Goal: Task Accomplishment & Management: Manage account settings

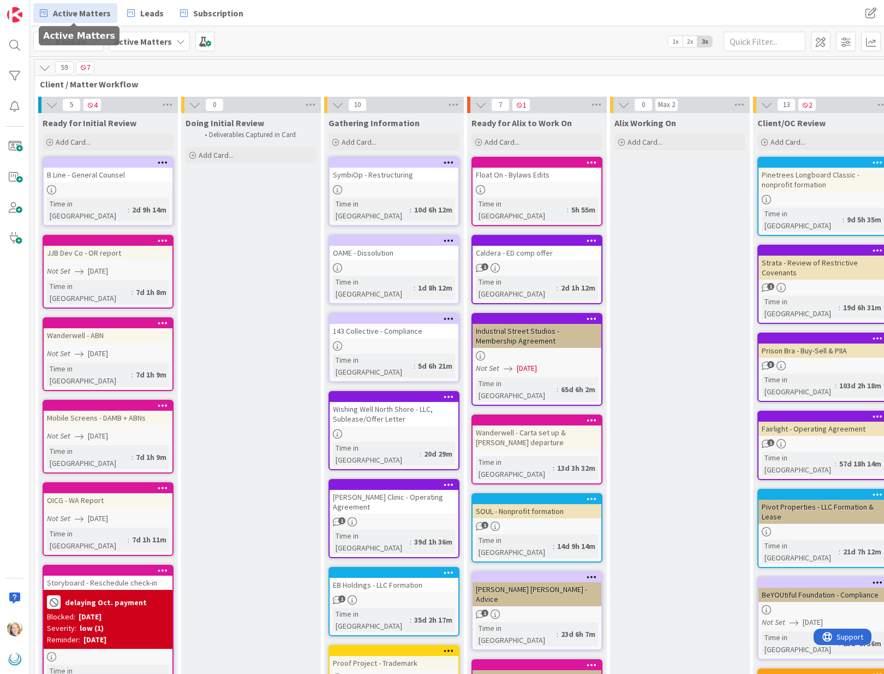
scroll to position [0, 204]
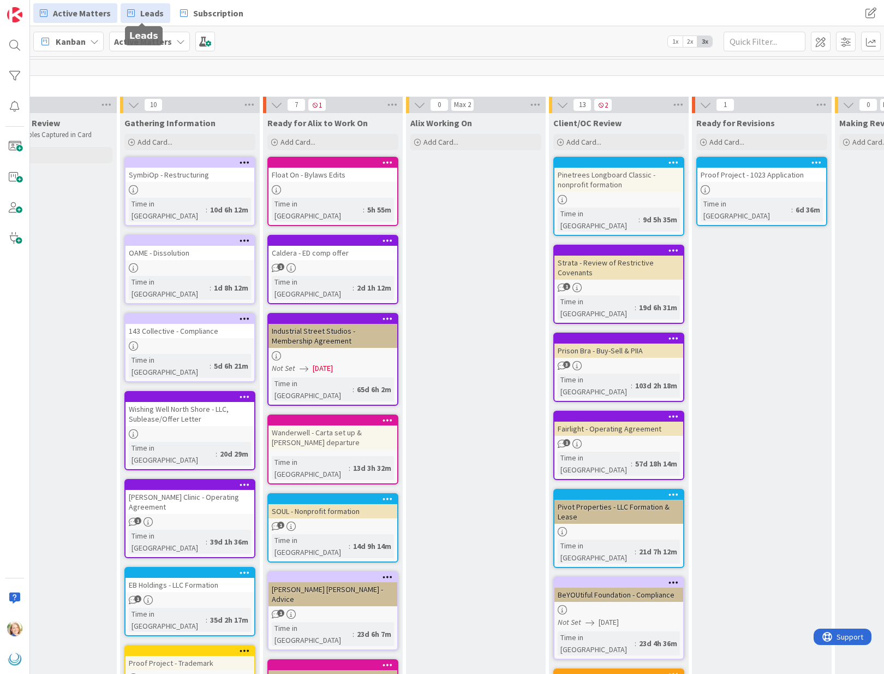
click at [141, 11] on span "Leads" at bounding box center [151, 13] width 23 height 13
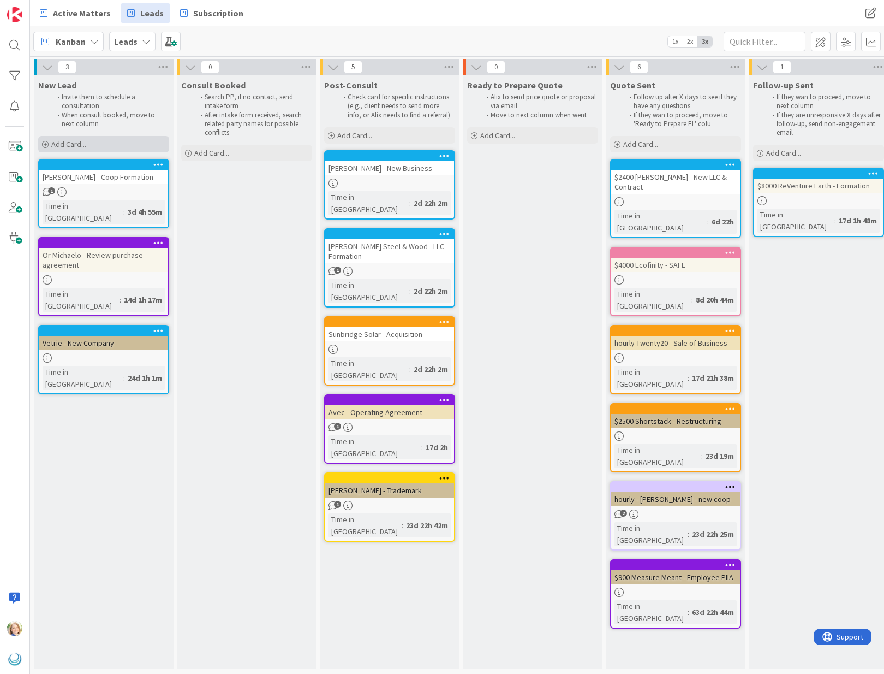
click at [95, 144] on div "Add Card..." at bounding box center [103, 144] width 131 height 16
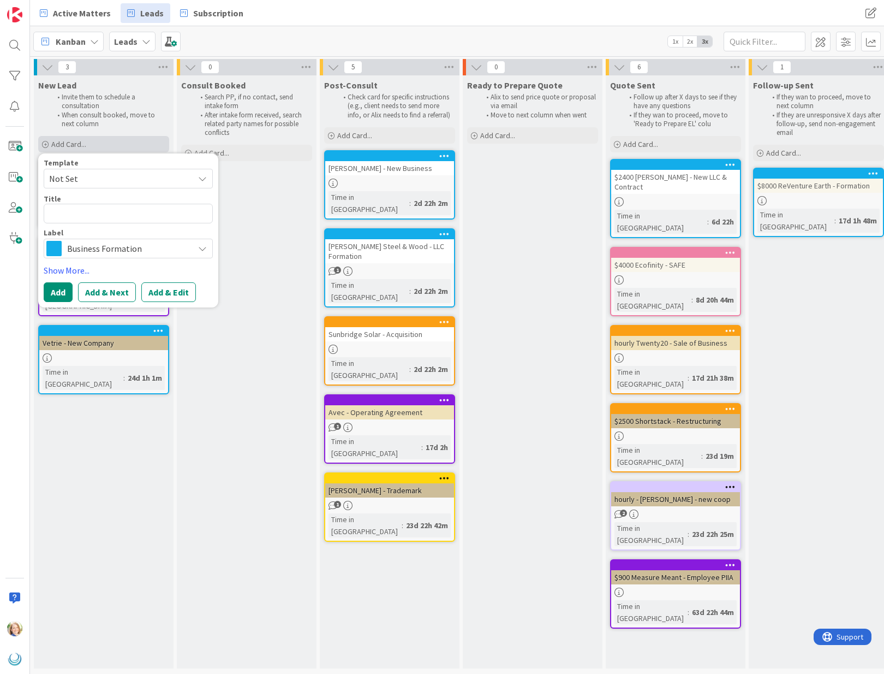
type textarea "x"
type textarea "K"
type textarea "x"
type textarea "Ke"
type textarea "x"
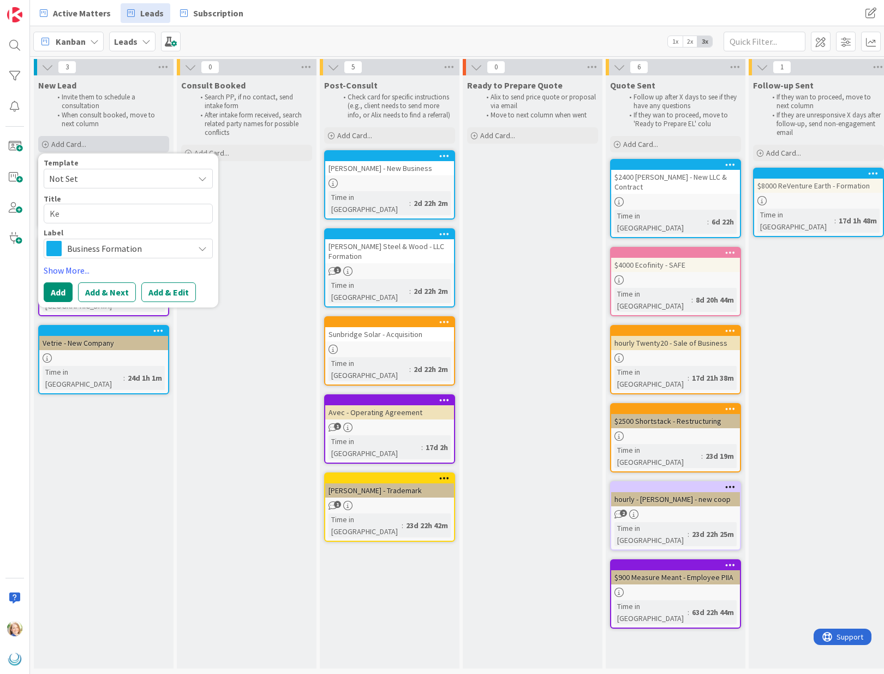
type textarea "Kee"
type textarea "x"
type textarea "Keen"
type textarea "x"
type textarea "Keen-"
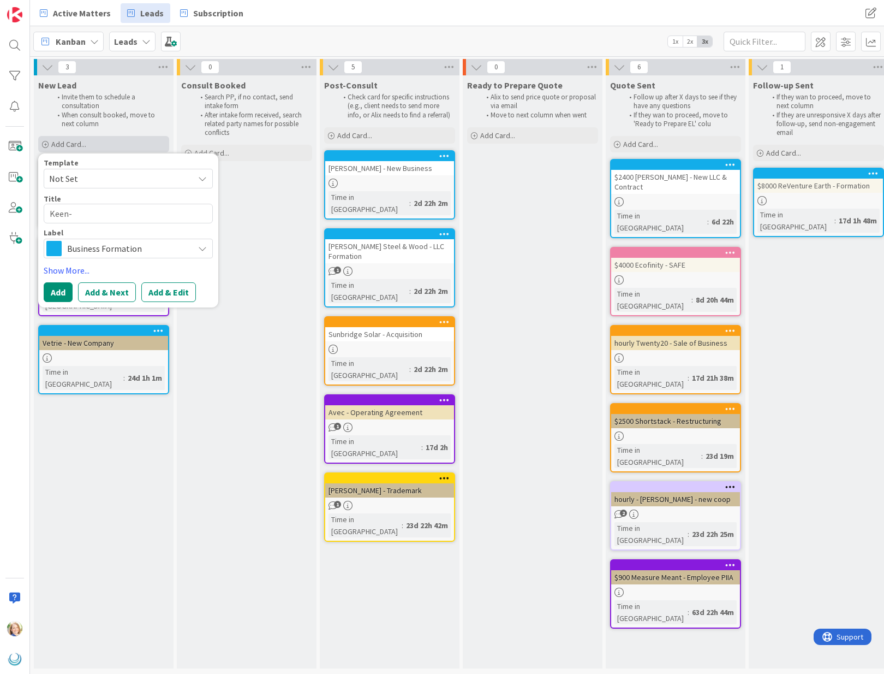
type textarea "x"
type textarea "Keen-y"
type textarea "x"
type textarea "Keen-ya"
type textarea "x"
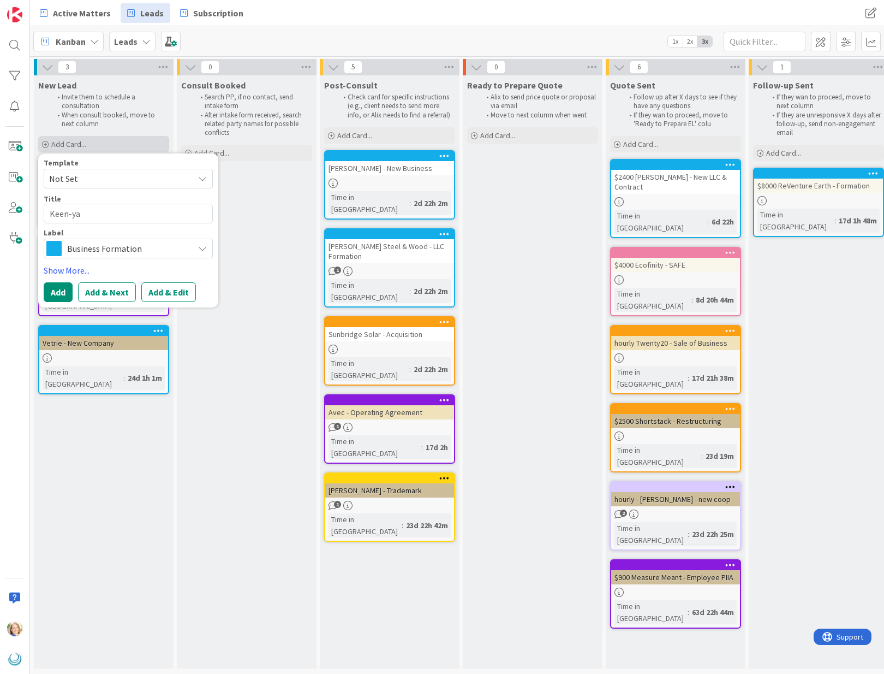
type textarea "[PERSON_NAME]"
type textarea "x"
type textarea "[PERSON_NAME]"
type textarea "x"
type textarea "[PERSON_NAME]"
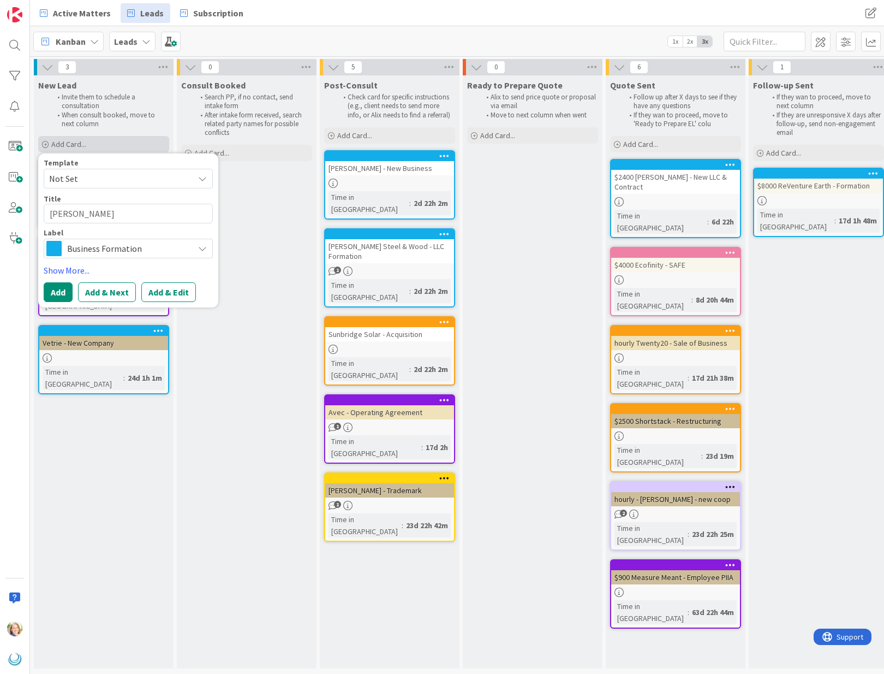
type textarea "x"
type textarea "Keen-ya"
type textarea "x"
type textarea "Keen-y"
type textarea "x"
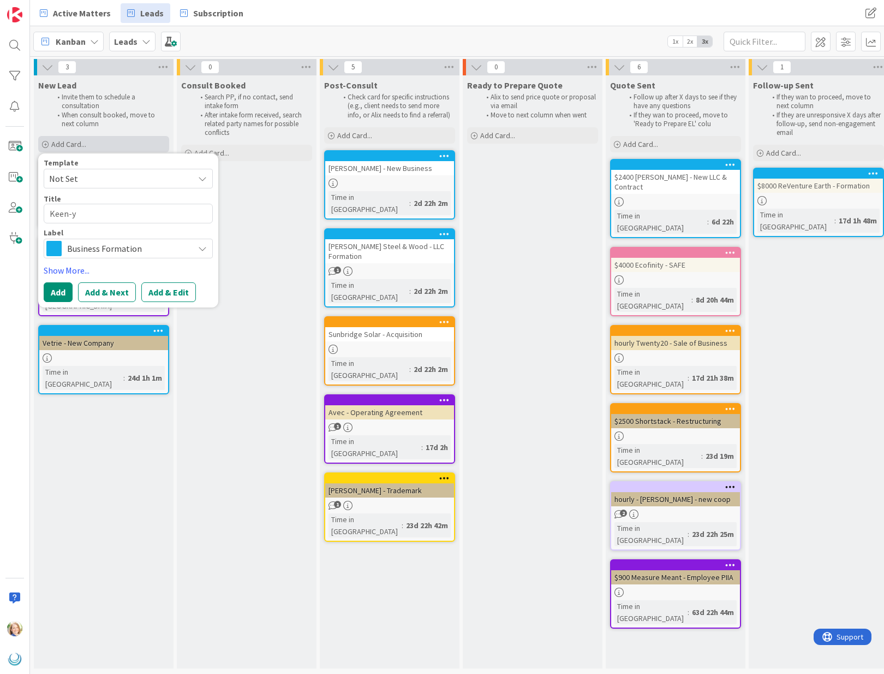
type textarea "Keen-"
type textarea "x"
type textarea "Keen"
type textarea "x"
type textarea "Kee"
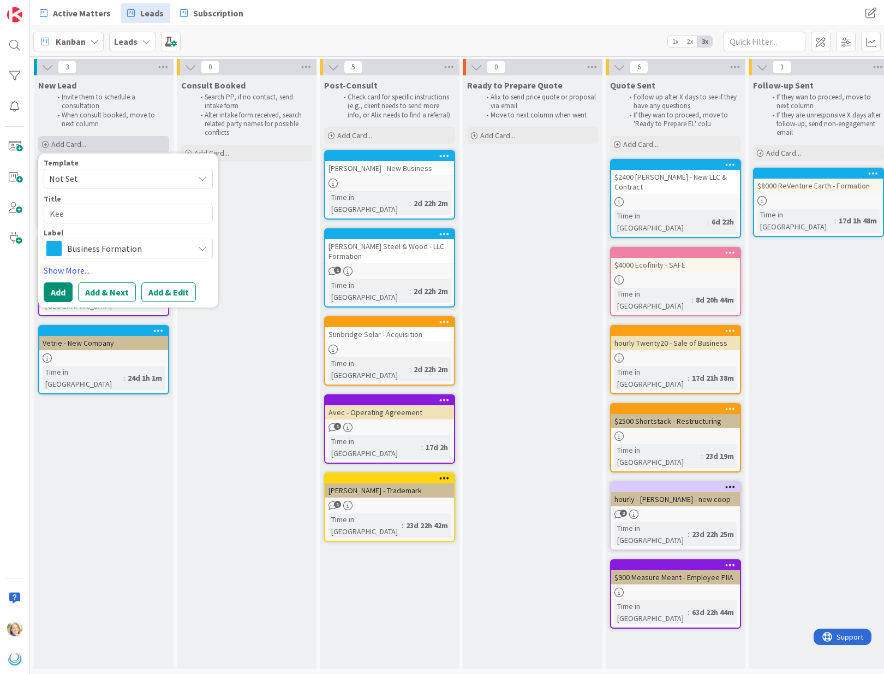
type textarea "x"
type textarea "Ke"
type textarea "x"
type textarea "K"
type textarea "x"
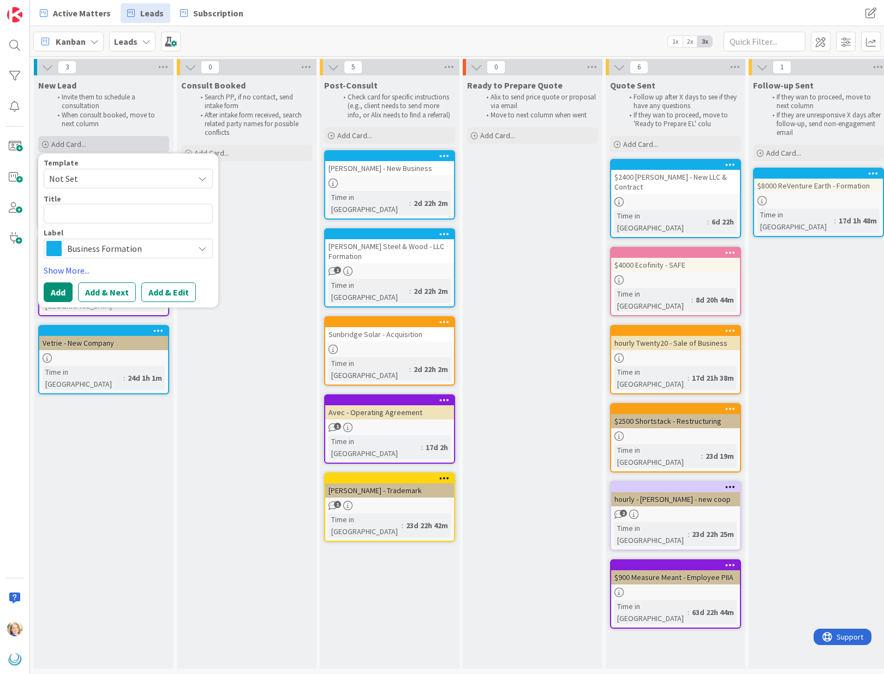
type textarea "T"
type textarea "x"
type textarea "Ta"
type textarea "x"
type textarea "Tat"
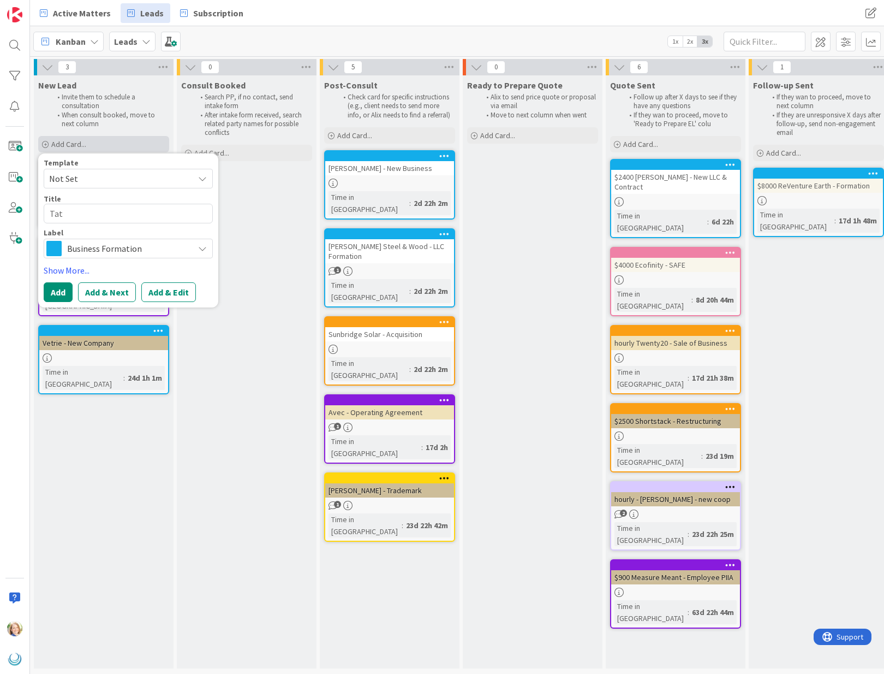
type textarea "x"
type textarea "Tat"
type textarea "x"
type textarea "Tat W"
type textarea "x"
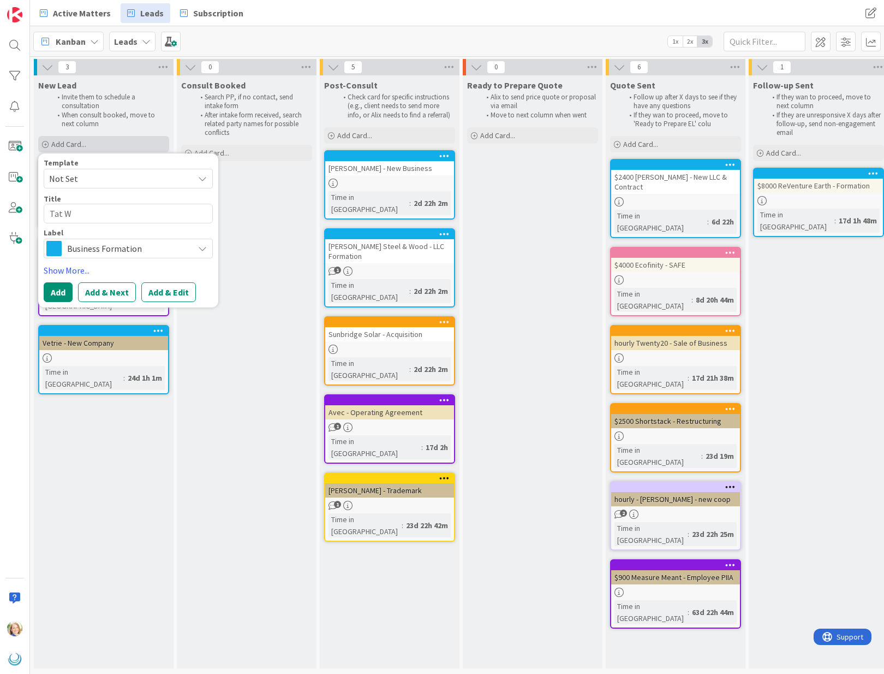
type textarea "Tat Wo"
type textarea "x"
type textarea "Tat Won"
type textarea "x"
type textarea "[PERSON_NAME]"
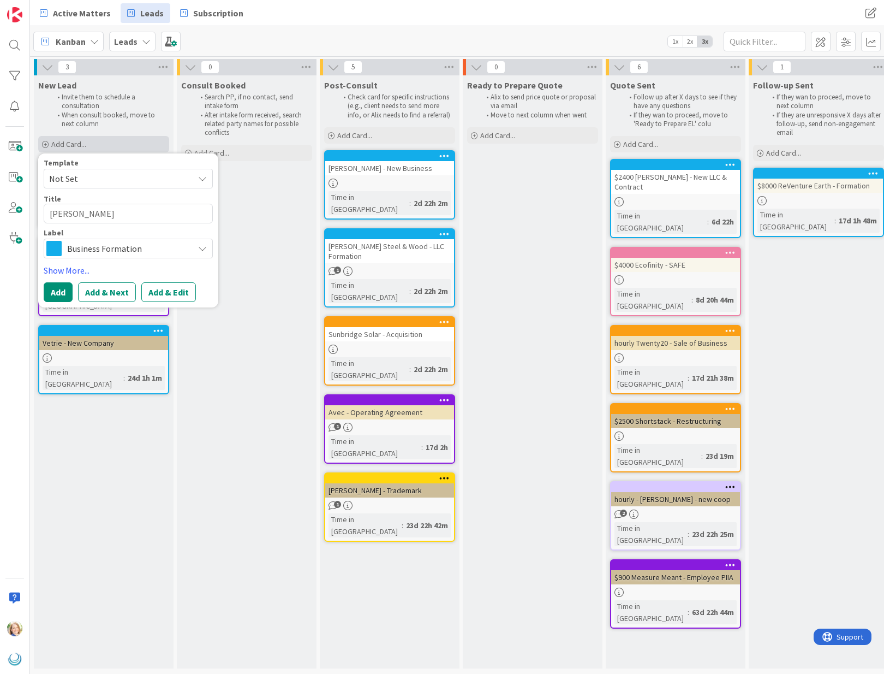
type textarea "x"
type textarea "[PERSON_NAME]"
type textarea "x"
type textarea "[PERSON_NAME]"
type textarea "x"
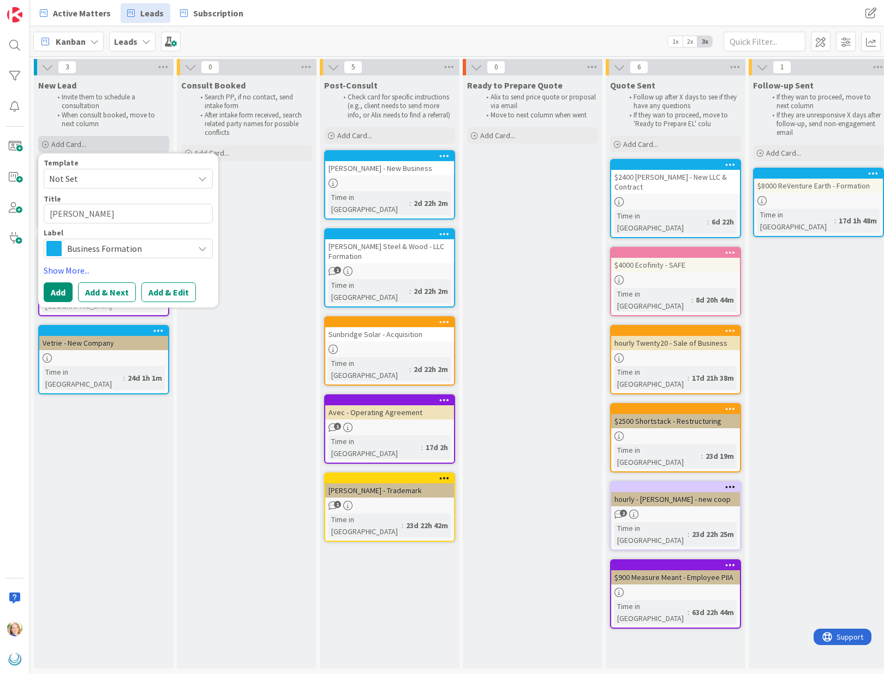
type textarea "[PERSON_NAME]"
type textarea "x"
type textarea "[PERSON_NAME]"
type textarea "x"
type textarea "[PERSON_NAME]"
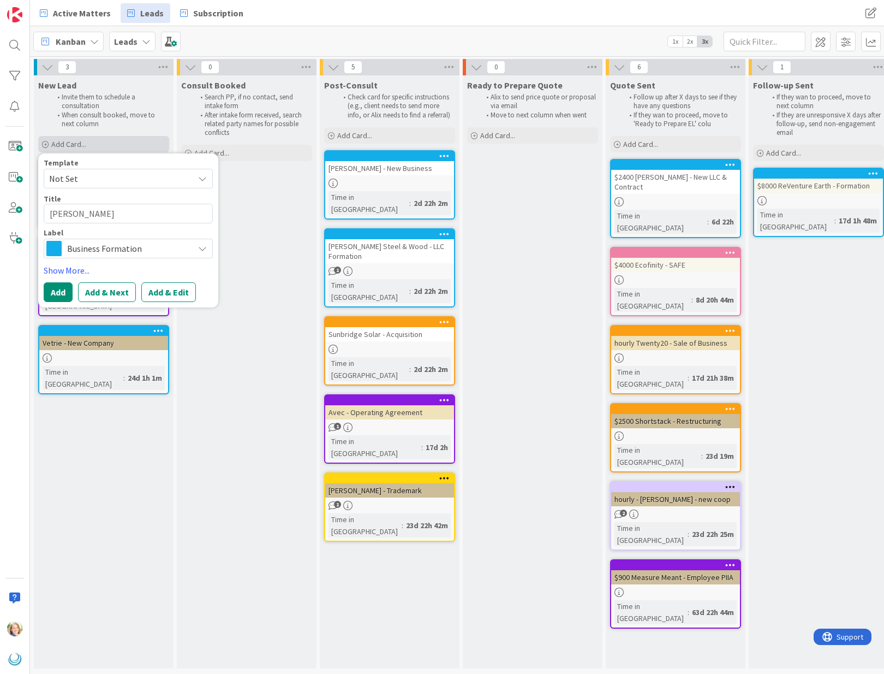
type textarea "x"
type textarea "[PERSON_NAME]"
type textarea "x"
type textarea "[PERSON_NAME]"
type textarea "x"
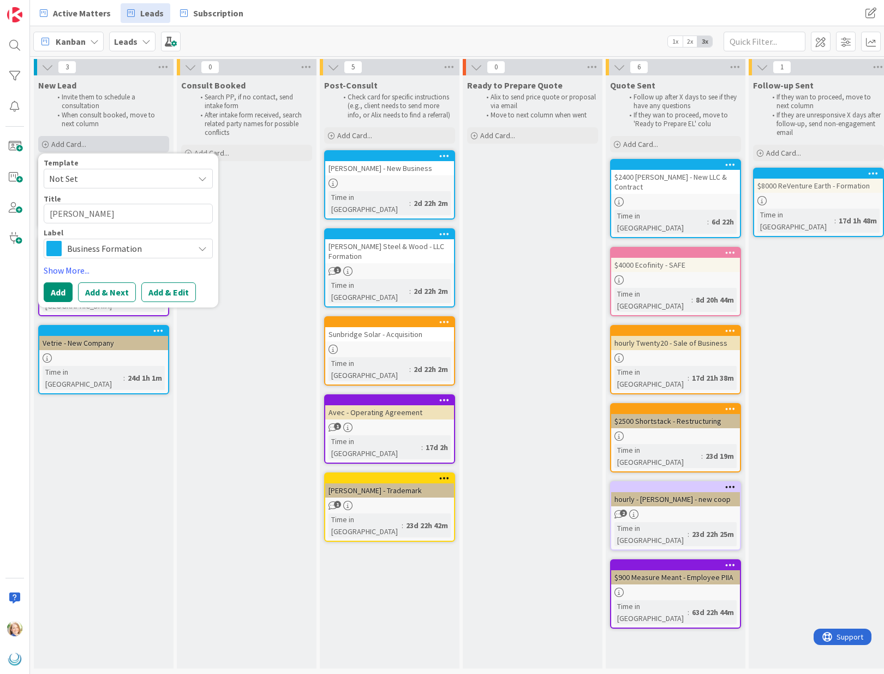
type textarea "[PERSON_NAME]"
type textarea "x"
type textarea "[PERSON_NAME]"
type textarea "x"
type textarea "[PERSON_NAME]"
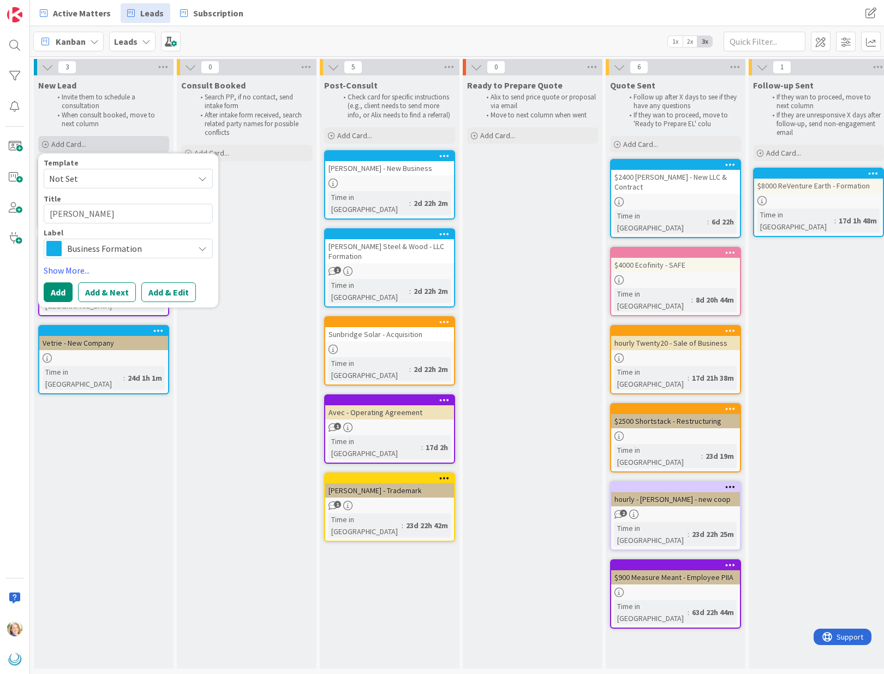
type textarea "x"
type textarea "[PERSON_NAME] Kung F"
type textarea "x"
type textarea "[PERSON_NAME] Kung Fu"
type textarea "x"
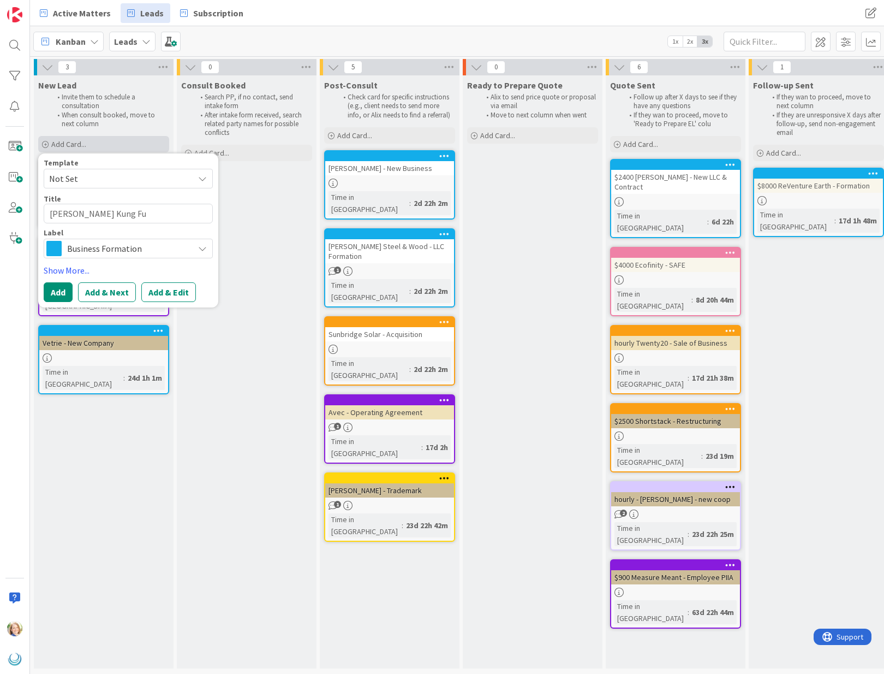
type textarea "[PERSON_NAME] Kung Fu"
type textarea "x"
type textarea "[PERSON_NAME] Kung Fu _"
type textarea "x"
type textarea "[PERSON_NAME] Kung Fu _"
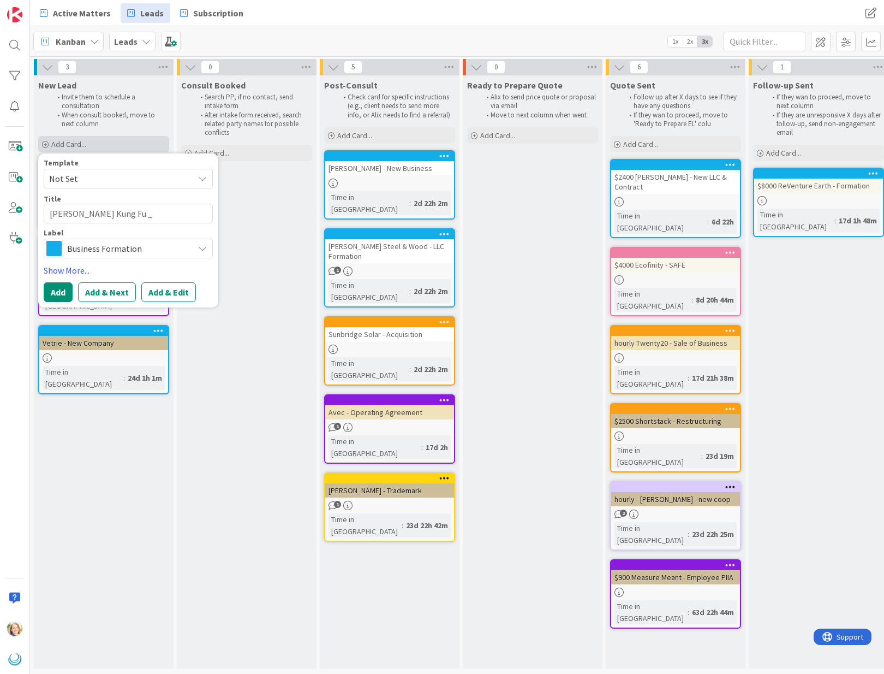
type textarea "x"
type textarea "[PERSON_NAME] Kung Fu _ C"
type textarea "x"
type textarea "[PERSON_NAME] Kung Fu _"
type textarea "x"
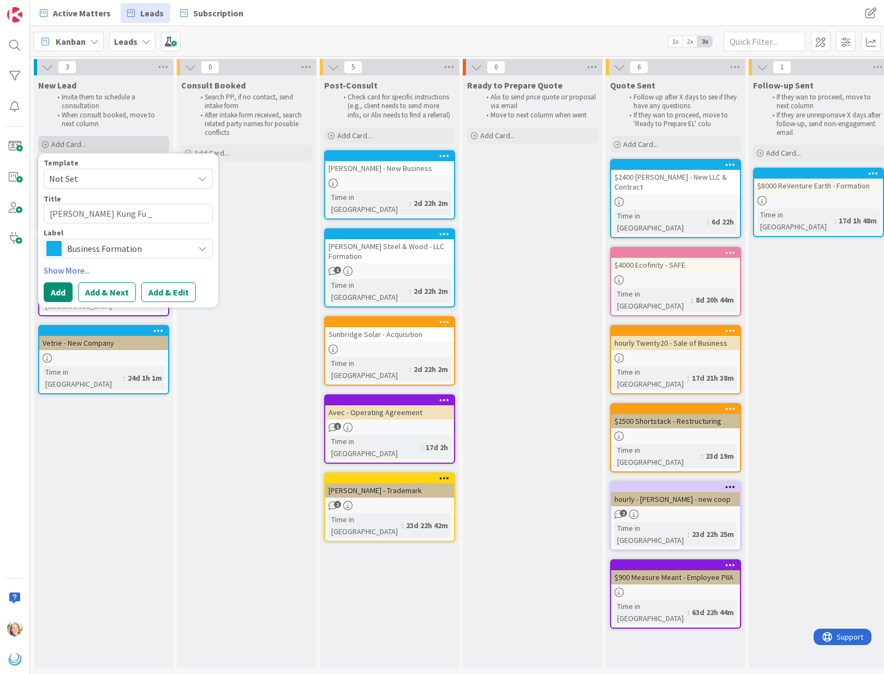
type textarea "[PERSON_NAME] Kung Fu _"
type textarea "x"
type textarea "[PERSON_NAME] Kung Fu"
type textarea "x"
type textarea "[PERSON_NAME] Kung Fu -"
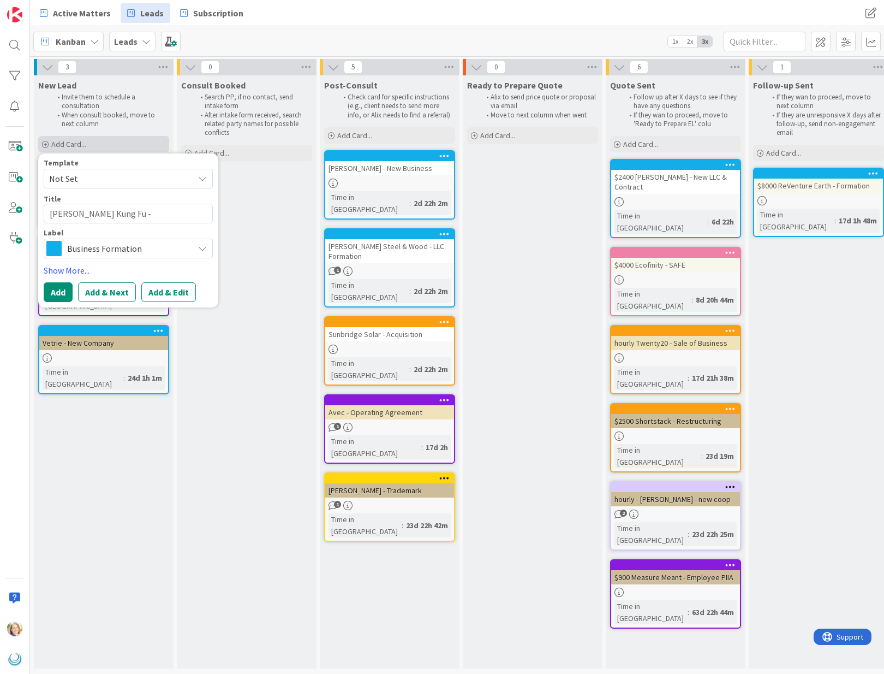
type textarea "x"
type textarea "[PERSON_NAME] Kung Fu -"
type textarea "x"
type textarea "[PERSON_NAME] Kung Fu - C"
type textarea "x"
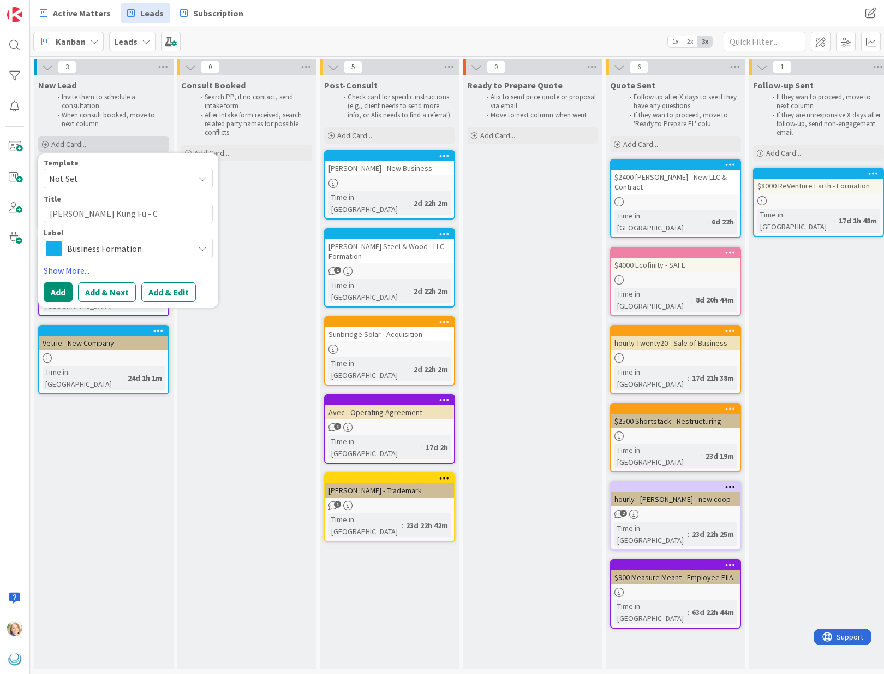
type textarea "[PERSON_NAME] Kung Fu - Co"
type textarea "x"
type textarea "[PERSON_NAME] Kung Fu - Coo"
type textarea "x"
type textarea "[PERSON_NAME] Kung Fu - Coop"
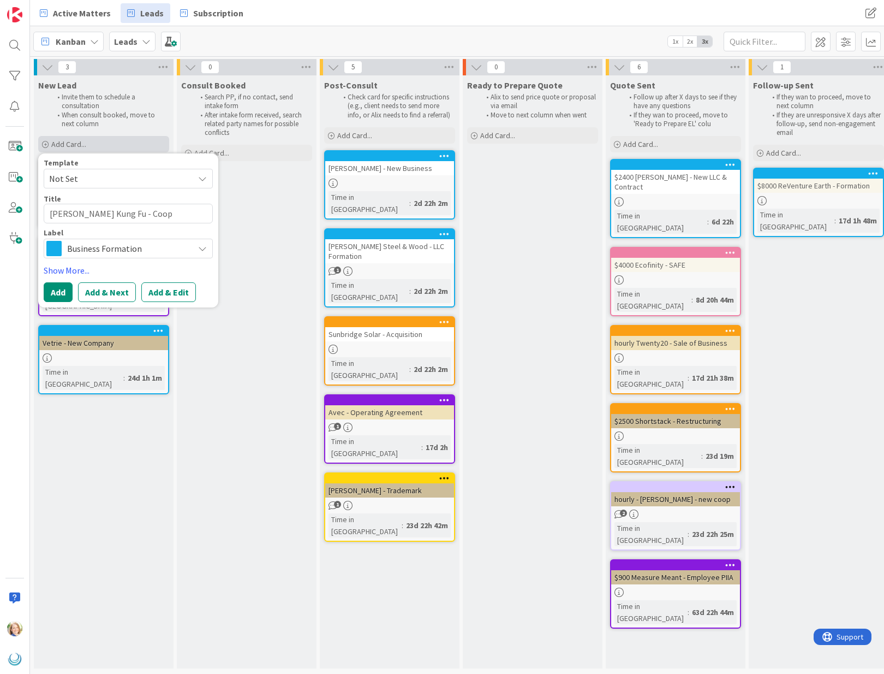
type textarea "x"
type textarea "[PERSON_NAME] Kung Fu - Coop"
type textarea "x"
type textarea "[PERSON_NAME] Kung Fu - Coop F"
type textarea "x"
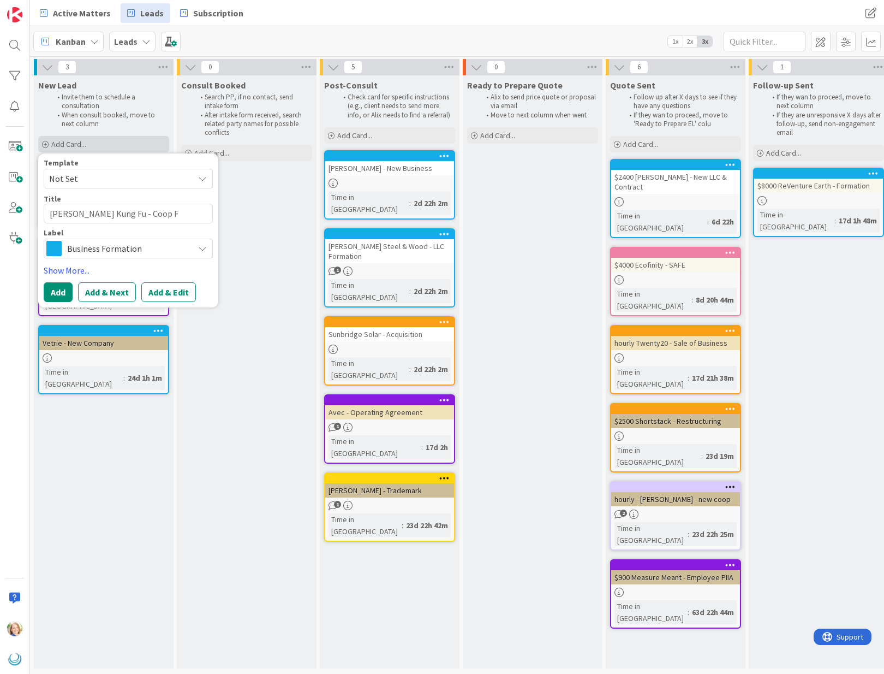
type textarea "[PERSON_NAME] Kung Fu - Coop Fo"
type textarea "x"
type textarea "[PERSON_NAME] Kung Fu - Coop For"
type textarea "x"
type textarea "[PERSON_NAME] Kung Fu - Coop Form"
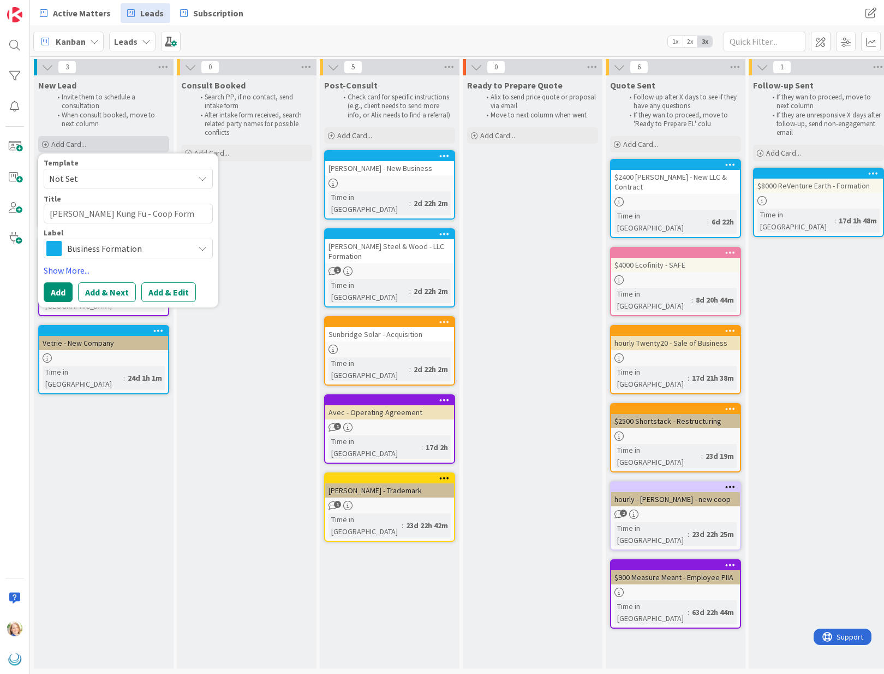
type textarea "x"
type textarea "[PERSON_NAME] Kung Fu - Coop Forma"
type textarea "x"
type textarea "[PERSON_NAME] Kung Fu - Coop Format"
type textarea "x"
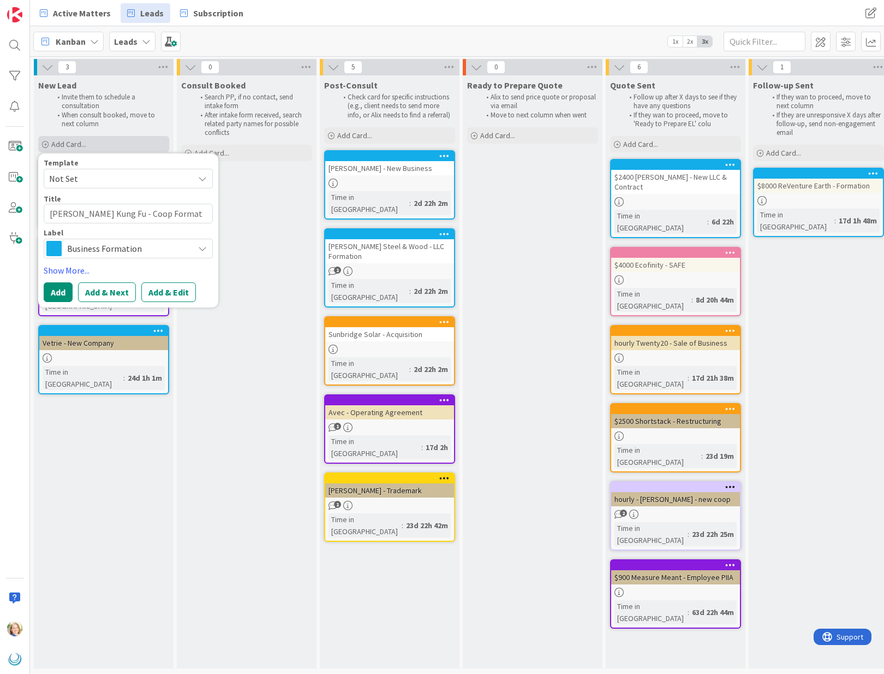
type textarea "[PERSON_NAME] Kung Fu - Coop Formati"
type textarea "x"
type textarea "[PERSON_NAME] Kung Fu - Coop Formatio"
type textarea "x"
type textarea "[PERSON_NAME] Kung Fu - Coop Formation"
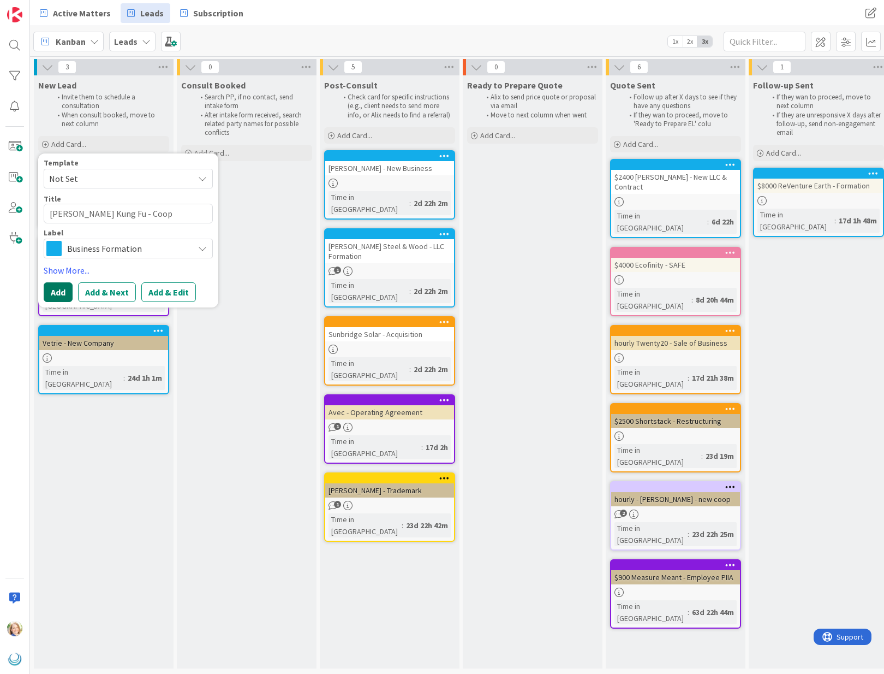
click at [51, 296] on button "Add" at bounding box center [58, 292] width 29 height 20
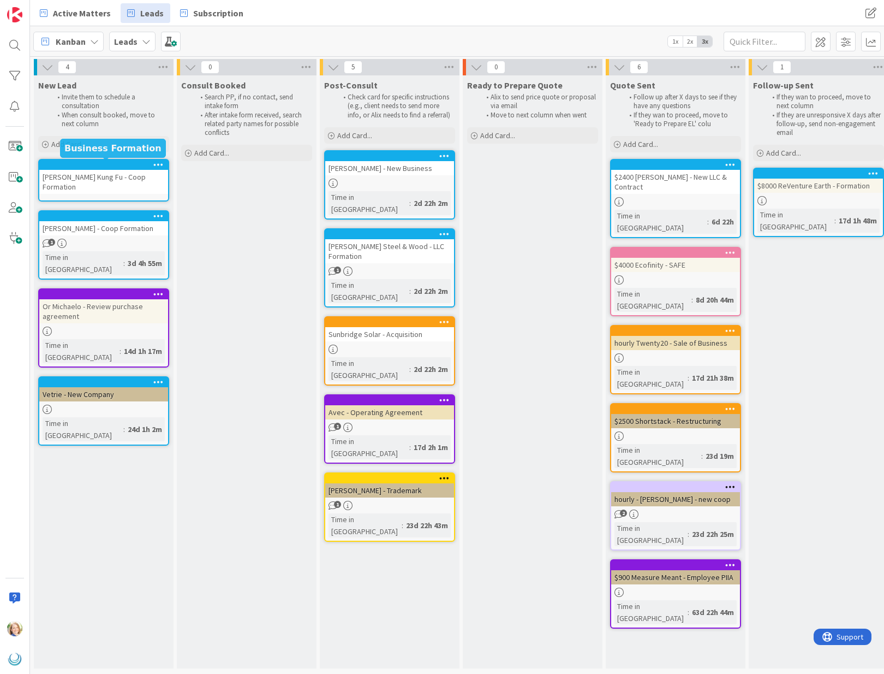
click at [88, 164] on div at bounding box center [106, 165] width 124 height 8
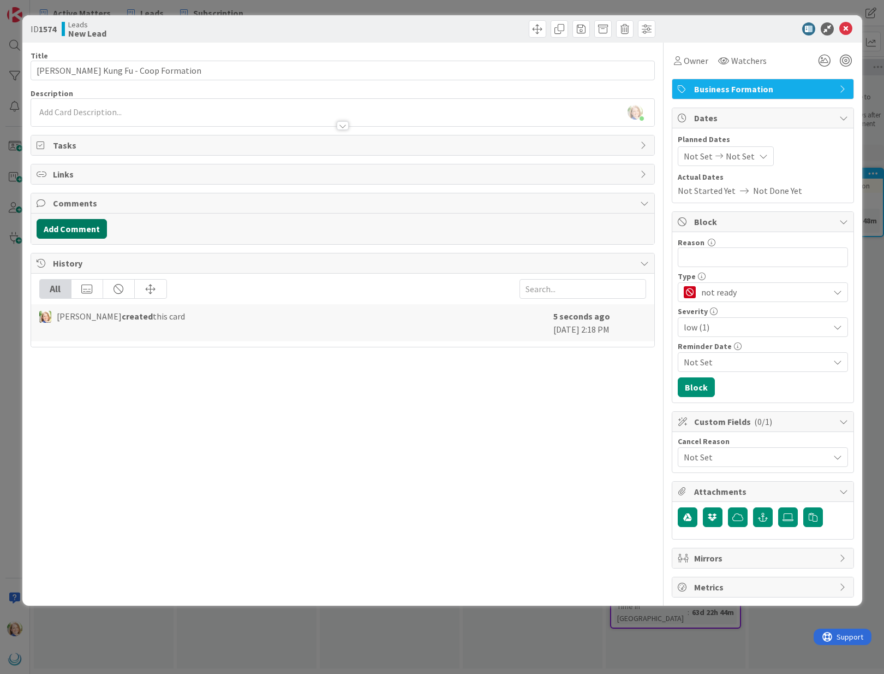
click at [66, 235] on button "Add Comment" at bounding box center [72, 229] width 70 height 20
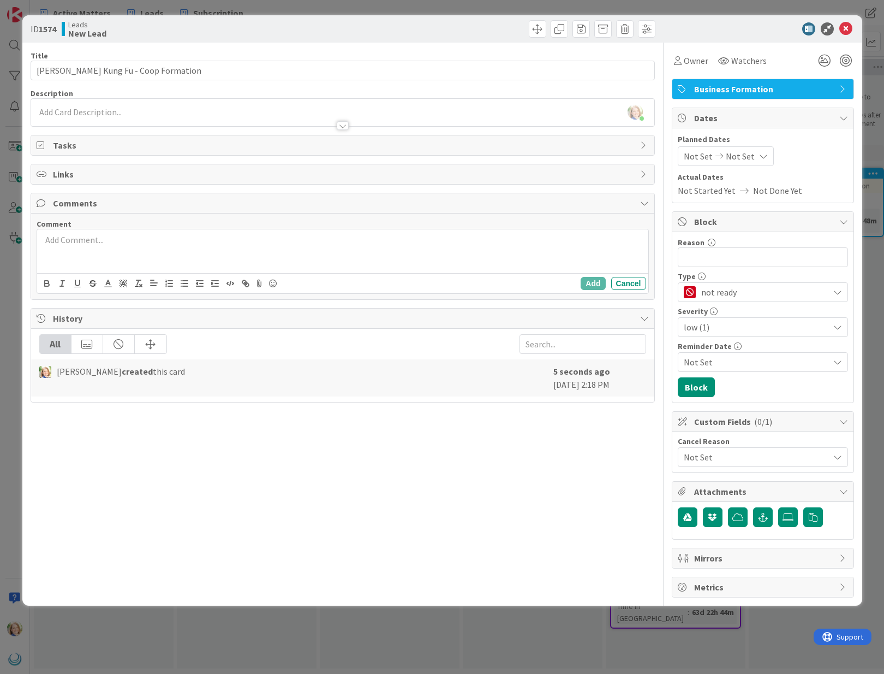
click at [82, 258] on div at bounding box center [342, 251] width 611 height 44
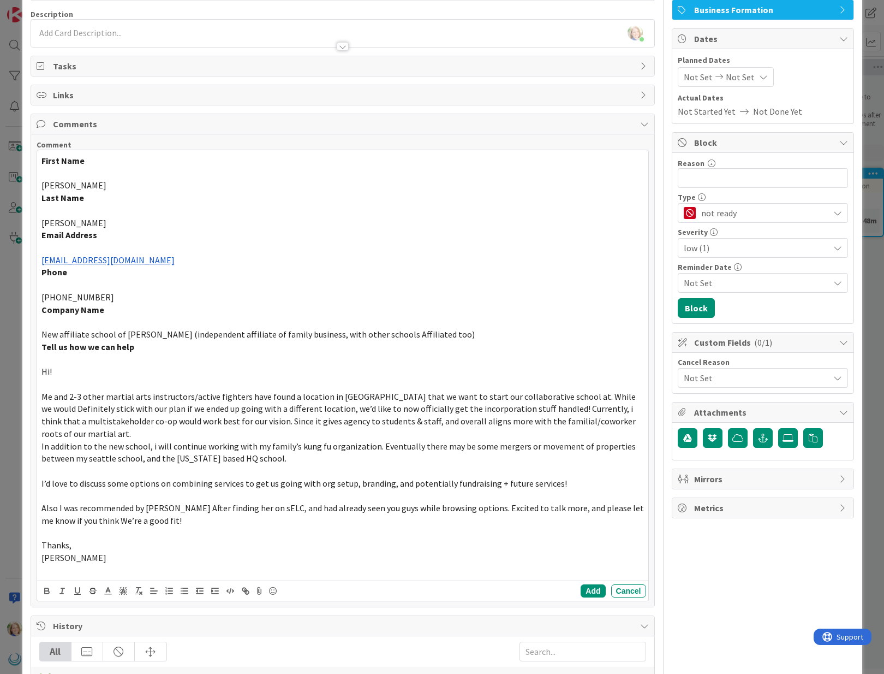
scroll to position [138, 0]
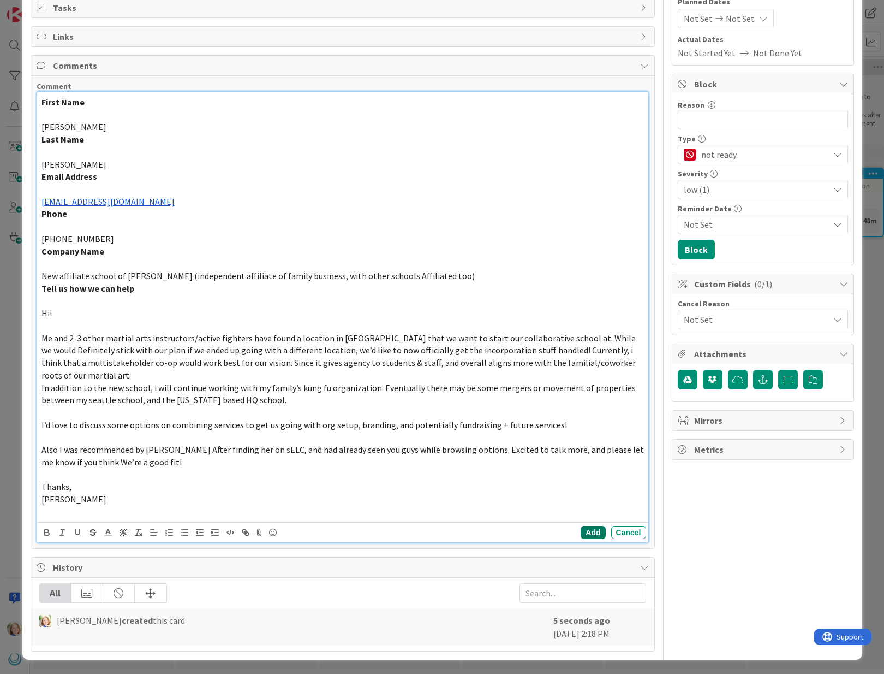
click at [593, 534] on button "Add" at bounding box center [593, 532] width 25 height 13
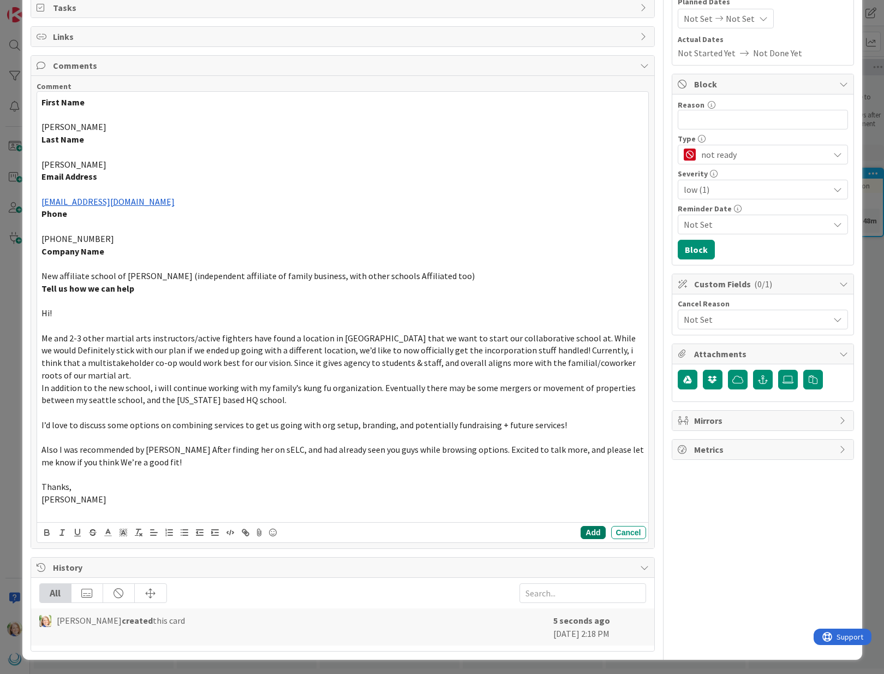
scroll to position [0, 0]
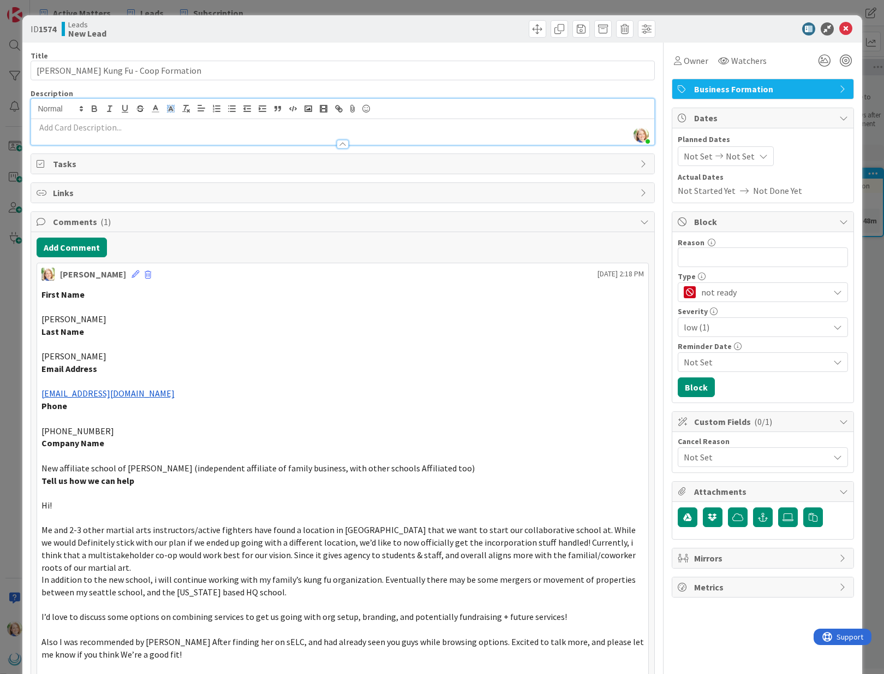
click at [171, 114] on div "[PERSON_NAME] just joined" at bounding box center [342, 122] width 623 height 46
click at [146, 129] on p at bounding box center [343, 127] width 613 height 13
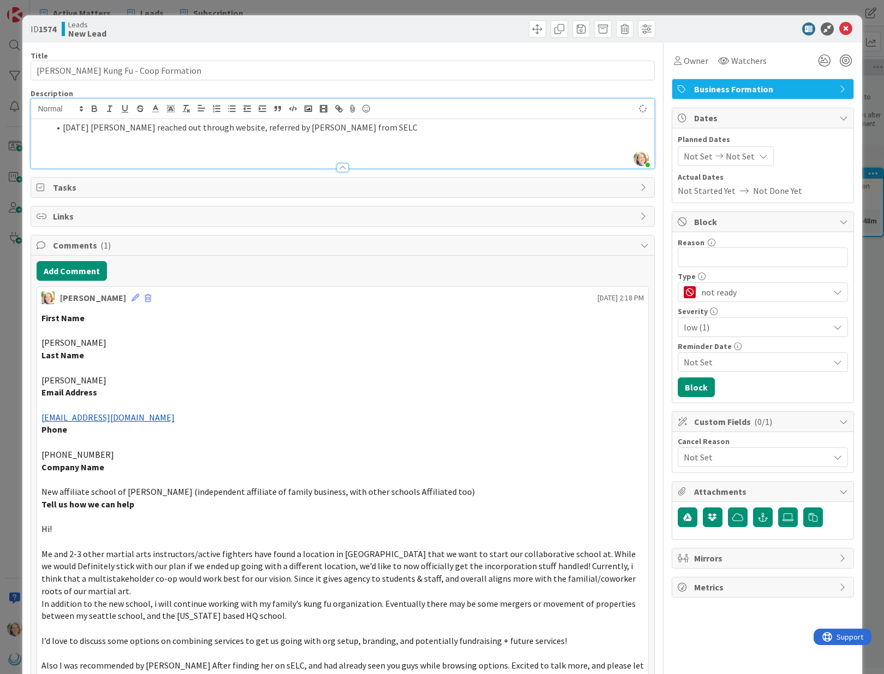
click at [64, 129] on li "[DATE] [PERSON_NAME] reached out through website, referred by [PERSON_NAME] fro…" at bounding box center [349, 127] width 599 height 13
click at [62, 128] on li "sent email with link to schedule consult" at bounding box center [349, 127] width 599 height 13
click at [847, 26] on icon at bounding box center [846, 28] width 13 height 13
